Goal: Information Seeking & Learning: Find contact information

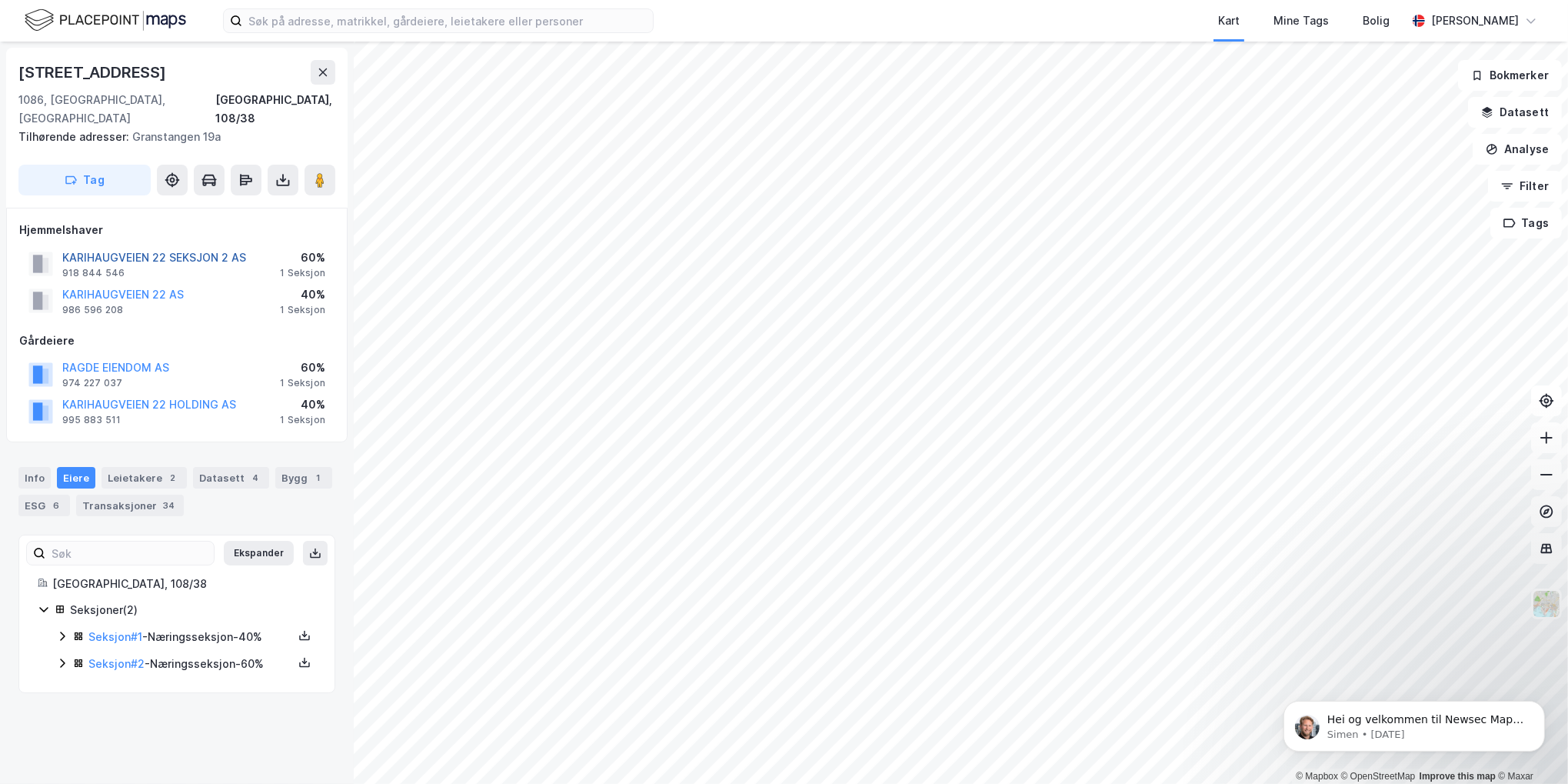
click at [0, 0] on button "KARIHAUGVEIEN 22 SEKSJON 2 AS" at bounding box center [0, 0] width 0 height 0
click at [0, 0] on button "KARIHAUGVEIEN 22 AS" at bounding box center [0, 0] width 0 height 0
